Goal: Task Accomplishment & Management: Use online tool/utility

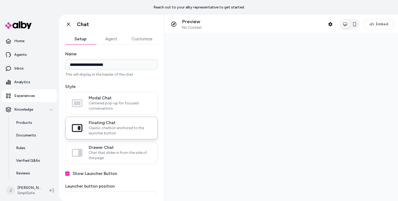
select select "**********"
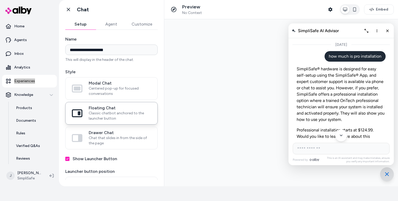
scroll to position [1220, 0]
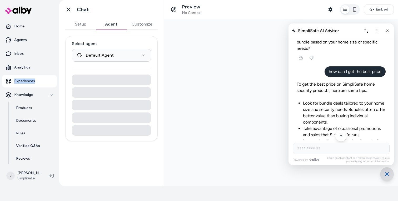
click at [112, 24] on button "Agent" at bounding box center [111, 24] width 31 height 11
click at [138, 22] on button "Customize" at bounding box center [141, 24] width 31 height 11
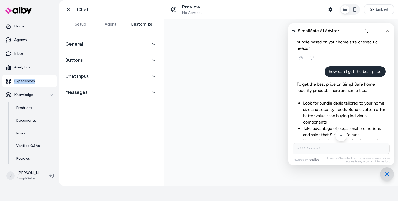
click at [153, 76] on icon "button" at bounding box center [154, 76] width 4 height 4
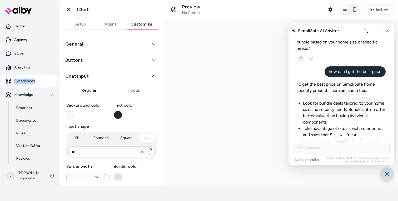
click at [153, 76] on button "Chat Input" at bounding box center [111, 75] width 92 height 7
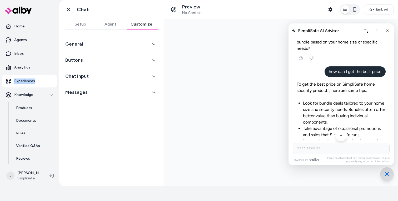
click at [82, 20] on button "Setup" at bounding box center [80, 24] width 30 height 11
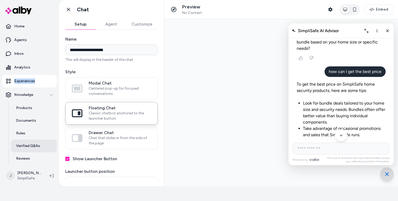
click at [30, 147] on p "Verified Q&As" at bounding box center [28, 145] width 24 height 5
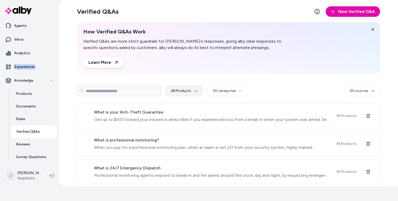
scroll to position [23, 0]
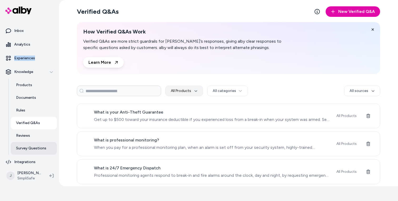
click at [27, 150] on p "Survey Questions" at bounding box center [31, 147] width 30 height 5
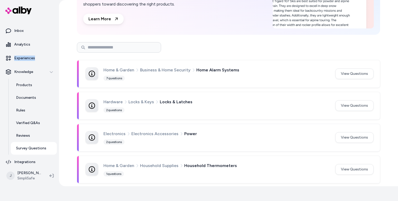
scroll to position [99, 0]
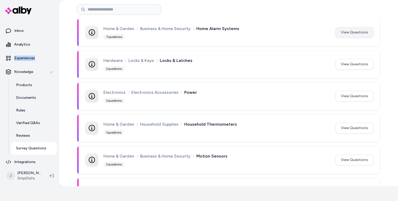
click at [362, 35] on button "View Questions" at bounding box center [354, 32] width 38 height 11
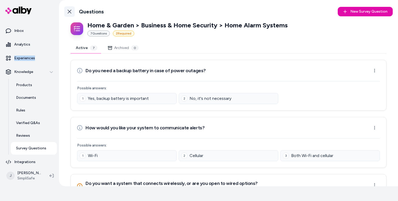
click at [69, 13] on icon at bounding box center [69, 11] width 4 height 4
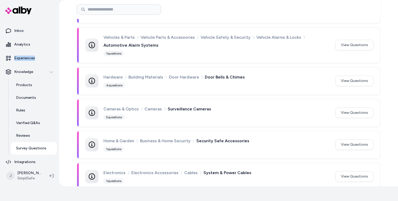
scroll to position [250, 0]
drag, startPoint x: 305, startPoint y: 84, endPoint x: 275, endPoint y: 75, distance: 31.2
click at [303, 84] on div "Hardware Building Materials Door Hardware Door Bells & Chimes 4 questions" at bounding box center [215, 80] width 225 height 14
drag, startPoint x: 222, startPoint y: 74, endPoint x: 215, endPoint y: 75, distance: 7.6
click at [225, 73] on span "Door Bells & Chimes" at bounding box center [225, 76] width 40 height 7
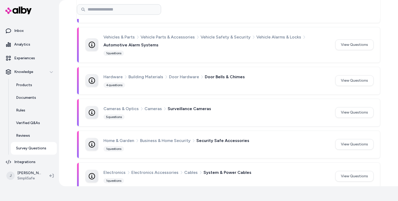
click at [83, 80] on div "Hardware Building Materials Door Hardware Door Bells & Chimes 4 questions View …" at bounding box center [228, 80] width 302 height 27
click at [346, 81] on button "View Questions" at bounding box center [354, 80] width 38 height 11
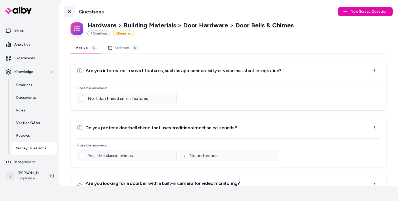
click at [69, 11] on icon at bounding box center [70, 12] width 4 height 4
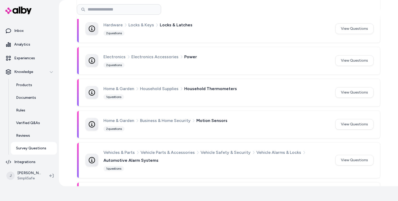
scroll to position [195, 0]
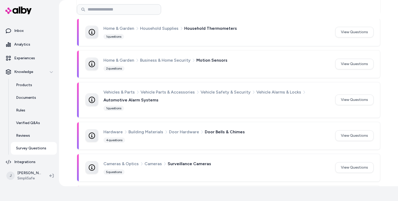
click at [202, 90] on span "Vehicle Safety & Security" at bounding box center [225, 92] width 50 height 7
click at [110, 112] on div "Vehicles & Parts Vehicle Parts & Accessories Vehicle Safety & Security Vehicle …" at bounding box center [228, 99] width 302 height 35
click at [110, 108] on div "1 questions" at bounding box center [113, 107] width 21 height 5
click at [345, 99] on button "View Questions" at bounding box center [354, 99] width 38 height 11
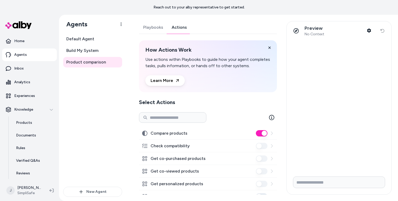
scroll to position [15, 0]
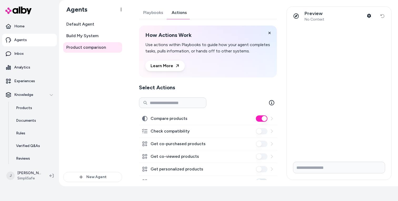
click at [269, 120] on icon at bounding box center [271, 118] width 4 height 4
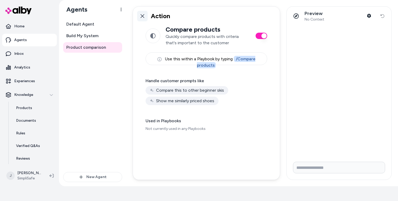
click at [144, 16] on icon at bounding box center [142, 16] width 4 height 4
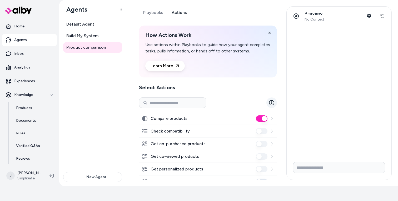
click at [269, 105] on icon at bounding box center [271, 102] width 5 height 5
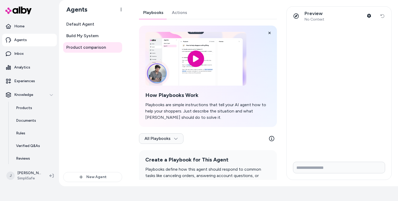
click at [150, 13] on link "Playbooks" at bounding box center [153, 12] width 29 height 13
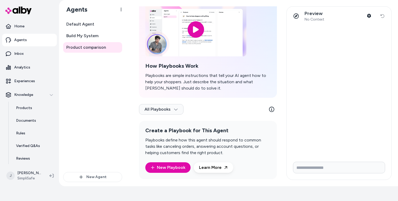
scroll to position [35, 0]
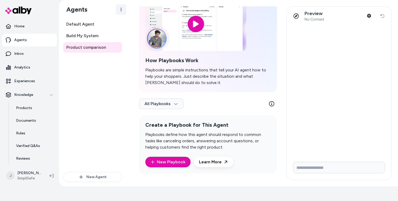
click at [122, 8] on html "Reach out to your alby representative to get started. Home Agents Inbox Analyti…" at bounding box center [199, 85] width 398 height 201
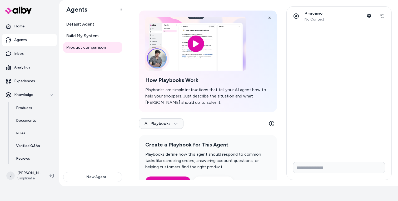
scroll to position [0, 0]
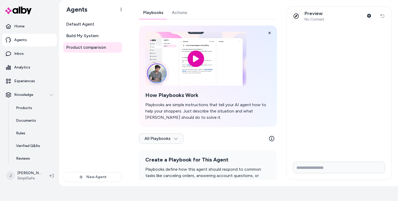
click at [176, 7] on link "Actions" at bounding box center [180, 12] width 24 height 13
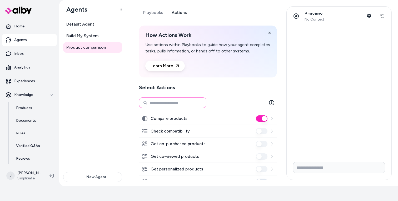
click at [174, 108] on input at bounding box center [172, 102] width 67 height 11
click at [368, 16] on icon "button" at bounding box center [369, 16] width 4 height 4
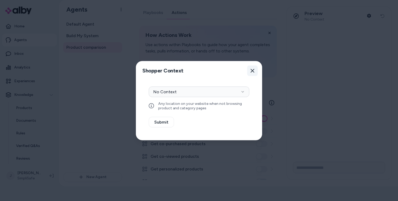
click at [254, 69] on icon "button" at bounding box center [252, 71] width 4 height 4
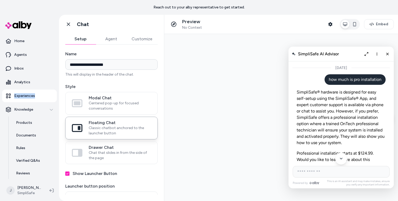
scroll to position [1164, 0]
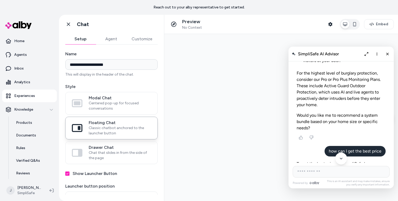
click at [200, 7] on p "Reach out to your alby representative to get started." at bounding box center [198, 7] width 91 height 5
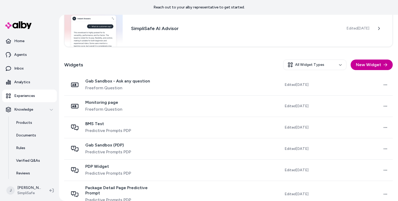
scroll to position [112, 0]
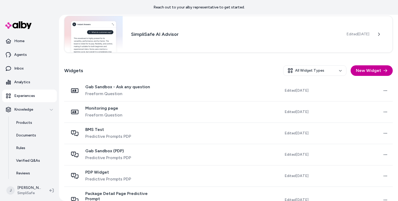
click at [379, 74] on button "New Widget" at bounding box center [371, 70] width 42 height 11
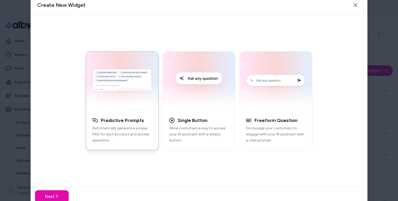
click at [120, 112] on button "Predictive Prompts Automatically generate a unique FAQ for each product and ans…" at bounding box center [122, 100] width 73 height 99
click at [137, 130] on p "Automatically generate a unique FAQ for each product and answer questions" at bounding box center [121, 134] width 59 height 18
click at [138, 129] on p "Automatically generate a unique FAQ for each product and answer questions" at bounding box center [121, 134] width 59 height 18
click at [61, 190] on button "Next" at bounding box center [52, 196] width 34 height 13
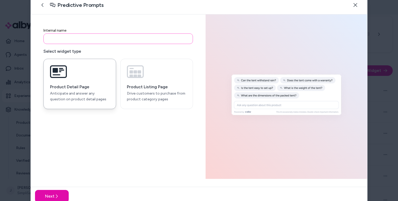
click at [121, 37] on input at bounding box center [117, 38] width 149 height 11
type input "**********"
click at [35, 190] on button "Next" at bounding box center [52, 196] width 34 height 13
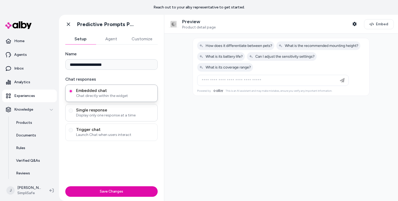
click at [100, 112] on span "Single response" at bounding box center [115, 109] width 78 height 5
click at [73, 112] on button "Single response Display only one response at a time" at bounding box center [71, 110] width 4 height 4
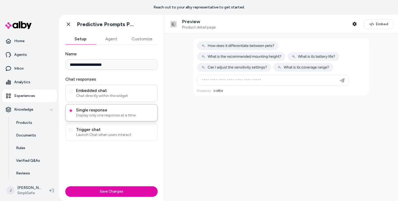
click at [108, 99] on div "Embedded chat Chat directly within the widget" at bounding box center [111, 92] width 92 height 17
click at [105, 92] on span "Embedded chat" at bounding box center [115, 90] width 78 height 5
click at [73, 92] on button "Embedded chat Chat directly within the widget" at bounding box center [71, 91] width 4 height 4
click at [117, 38] on button "Agent" at bounding box center [111, 39] width 31 height 11
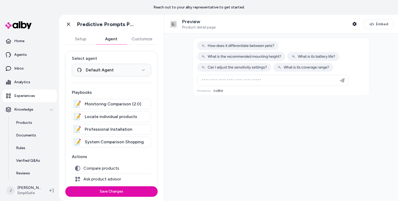
click at [140, 42] on button "Customize" at bounding box center [141, 39] width 31 height 11
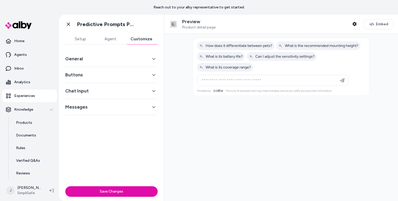
click at [110, 36] on button "Agent" at bounding box center [110, 39] width 30 height 11
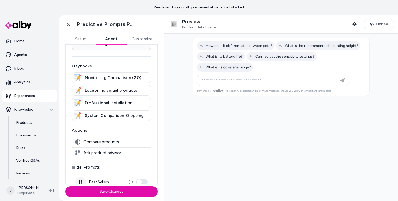
scroll to position [91, 0]
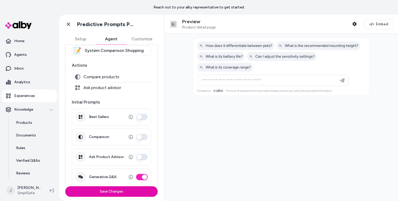
drag, startPoint x: 92, startPoint y: 86, endPoint x: 87, endPoint y: 86, distance: 5.0
click at [92, 86] on span "Ask product advisor" at bounding box center [102, 87] width 38 height 5
click at [75, 87] on icon at bounding box center [77, 87] width 5 height 5
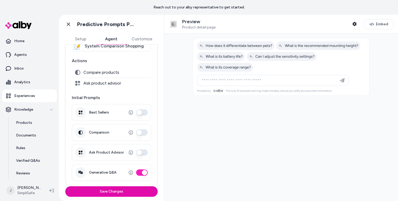
scroll to position [98, 0]
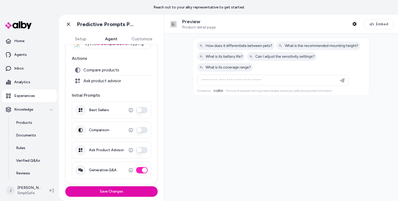
click at [138, 150] on button "Ask Product Advisor" at bounding box center [142, 150] width 12 height 6
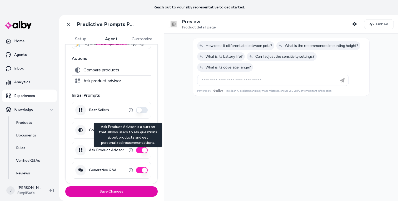
click at [129, 151] on icon "button" at bounding box center [131, 150] width 4 height 4
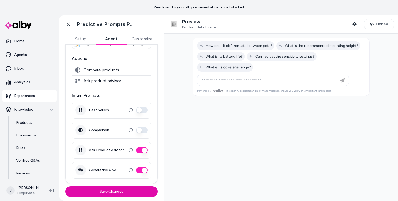
click at [129, 149] on icon "button" at bounding box center [131, 150] width 4 height 4
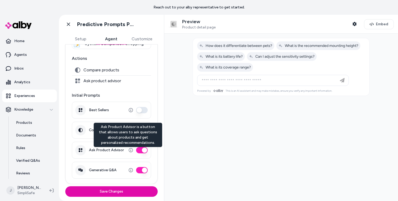
click at [129, 150] on icon "button" at bounding box center [131, 150] width 4 height 4
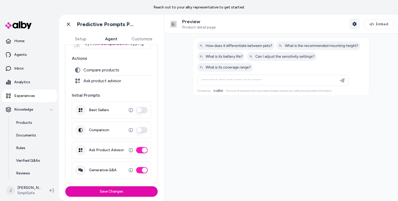
click at [352, 25] on icon "button" at bounding box center [354, 24] width 4 height 4
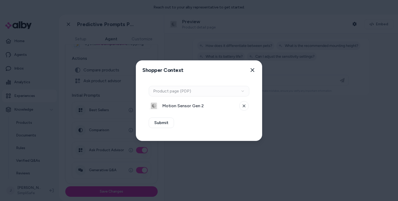
click at [180, 106] on span "Motion Sensor Gen 2" at bounding box center [199, 106] width 74 height 6
click at [256, 70] on button "Close" at bounding box center [252, 70] width 11 height 11
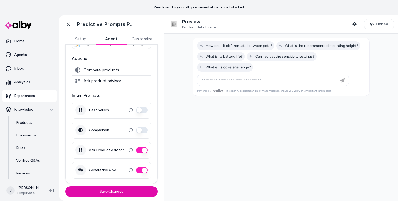
click at [141, 170] on button "Generative Q&A" at bounding box center [142, 170] width 12 height 6
click at [137, 171] on button "Generative Q&A" at bounding box center [142, 170] width 12 height 6
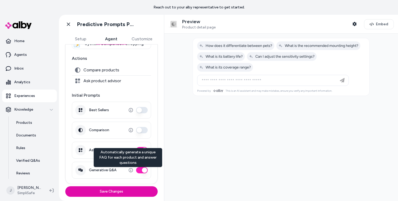
click at [129, 171] on icon "button" at bounding box center [131, 170] width 4 height 4
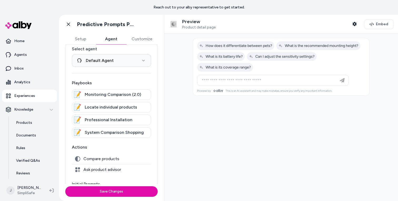
scroll to position [0, 0]
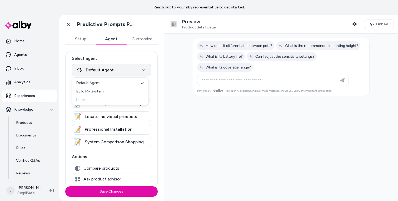
click at [130, 73] on html "**********" at bounding box center [199, 100] width 398 height 201
click at [156, 78] on html "**********" at bounding box center [199, 100] width 398 height 201
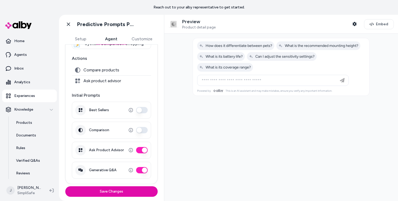
click at [100, 83] on div "Ask product advisor" at bounding box center [111, 80] width 79 height 11
drag, startPoint x: 95, startPoint y: 80, endPoint x: 145, endPoint y: 82, distance: 50.0
click at [97, 81] on span "Ask product advisor" at bounding box center [102, 80] width 38 height 5
click at [26, 111] on p "Knowledge" at bounding box center [23, 109] width 19 height 5
click at [29, 107] on p "Knowledge" at bounding box center [23, 109] width 19 height 5
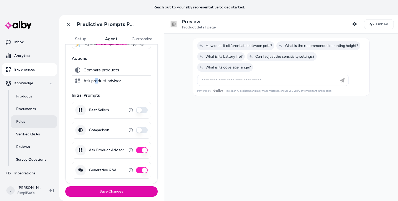
scroll to position [27, 0]
click at [39, 158] on p "Survey Questions" at bounding box center [31, 158] width 30 height 5
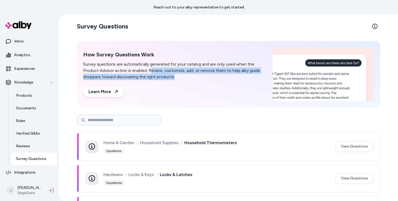
drag, startPoint x: 181, startPoint y: 76, endPoint x: 218, endPoint y: 87, distance: 38.0
click at [218, 87] on div "How Survey Questions Work Survey questions are automatically generated for your…" at bounding box center [174, 74] width 183 height 46
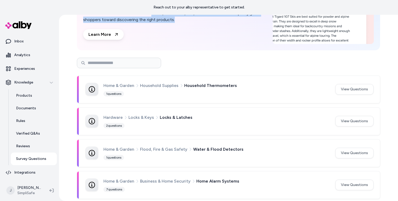
scroll to position [57, 0]
click at [355, 119] on button "View Questions" at bounding box center [354, 120] width 38 height 11
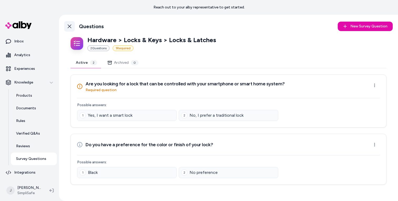
click at [70, 24] on icon at bounding box center [69, 26] width 4 height 4
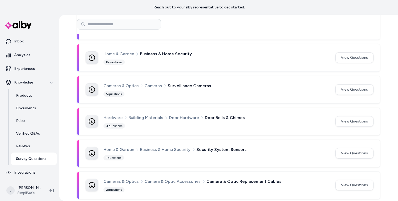
scroll to position [351, 0]
drag, startPoint x: 211, startPoint y: 116, endPoint x: 209, endPoint y: 116, distance: 2.9
click at [212, 116] on span "Door Bells & Chimes" at bounding box center [225, 117] width 40 height 7
drag, startPoint x: 111, startPoint y: 114, endPoint x: 119, endPoint y: 117, distance: 8.5
click at [111, 114] on span "Hardware" at bounding box center [112, 117] width 19 height 7
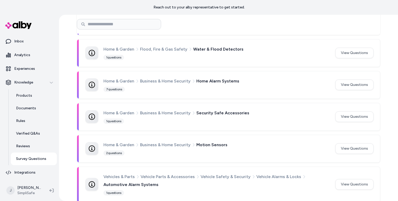
scroll to position [314, 0]
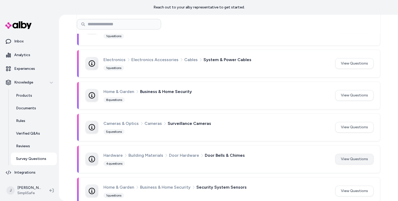
click at [360, 157] on button "View Questions" at bounding box center [354, 159] width 38 height 11
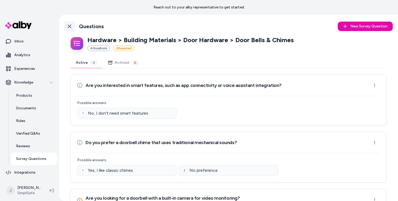
click at [68, 26] on icon at bounding box center [69, 26] width 4 height 4
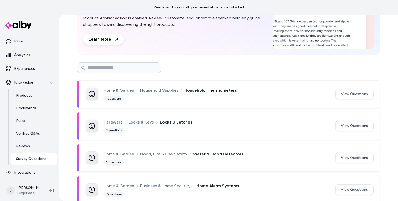
scroll to position [8, 0]
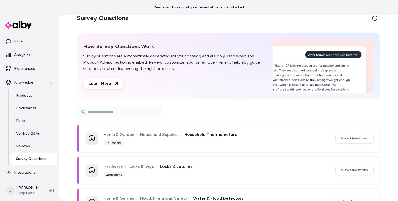
click at [295, 81] on img at bounding box center [322, 66] width 101 height 54
